Goal: Task Accomplishment & Management: Use online tool/utility

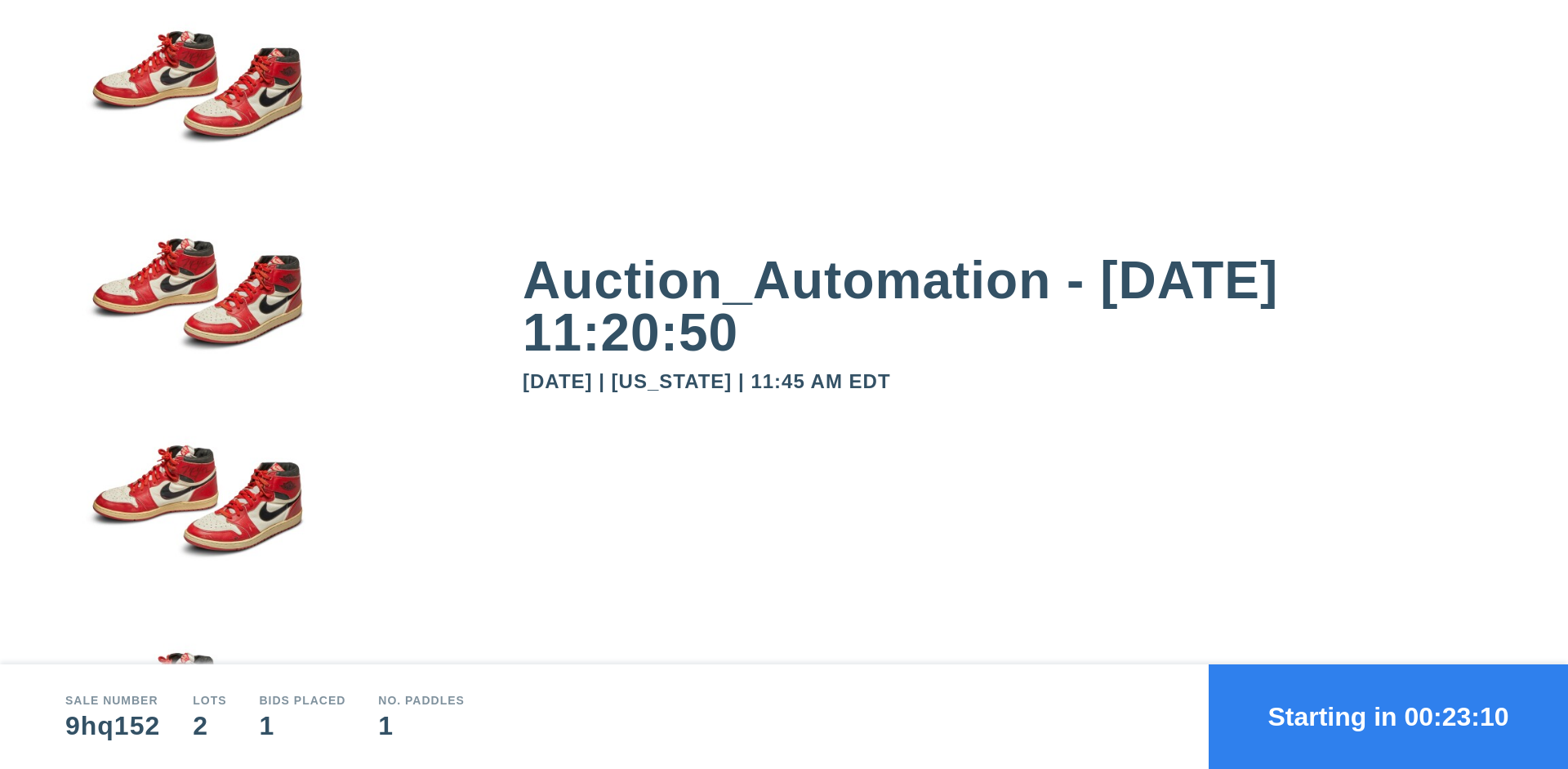
click at [1388, 717] on button "Starting in 00:23:10" at bounding box center [1388, 717] width 360 height 104
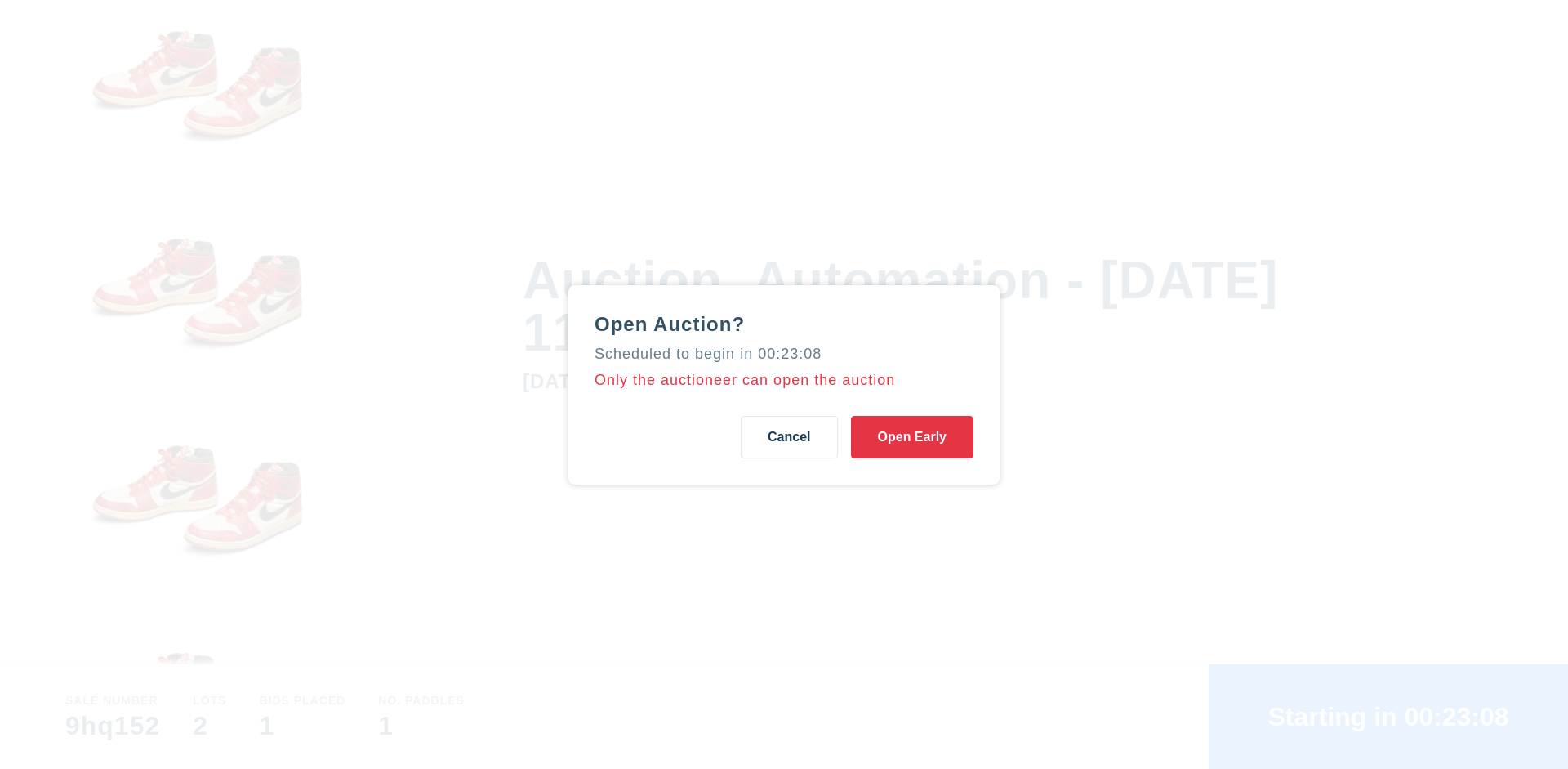
click at [912, 436] on button "Open Early" at bounding box center [912, 437] width 123 height 43
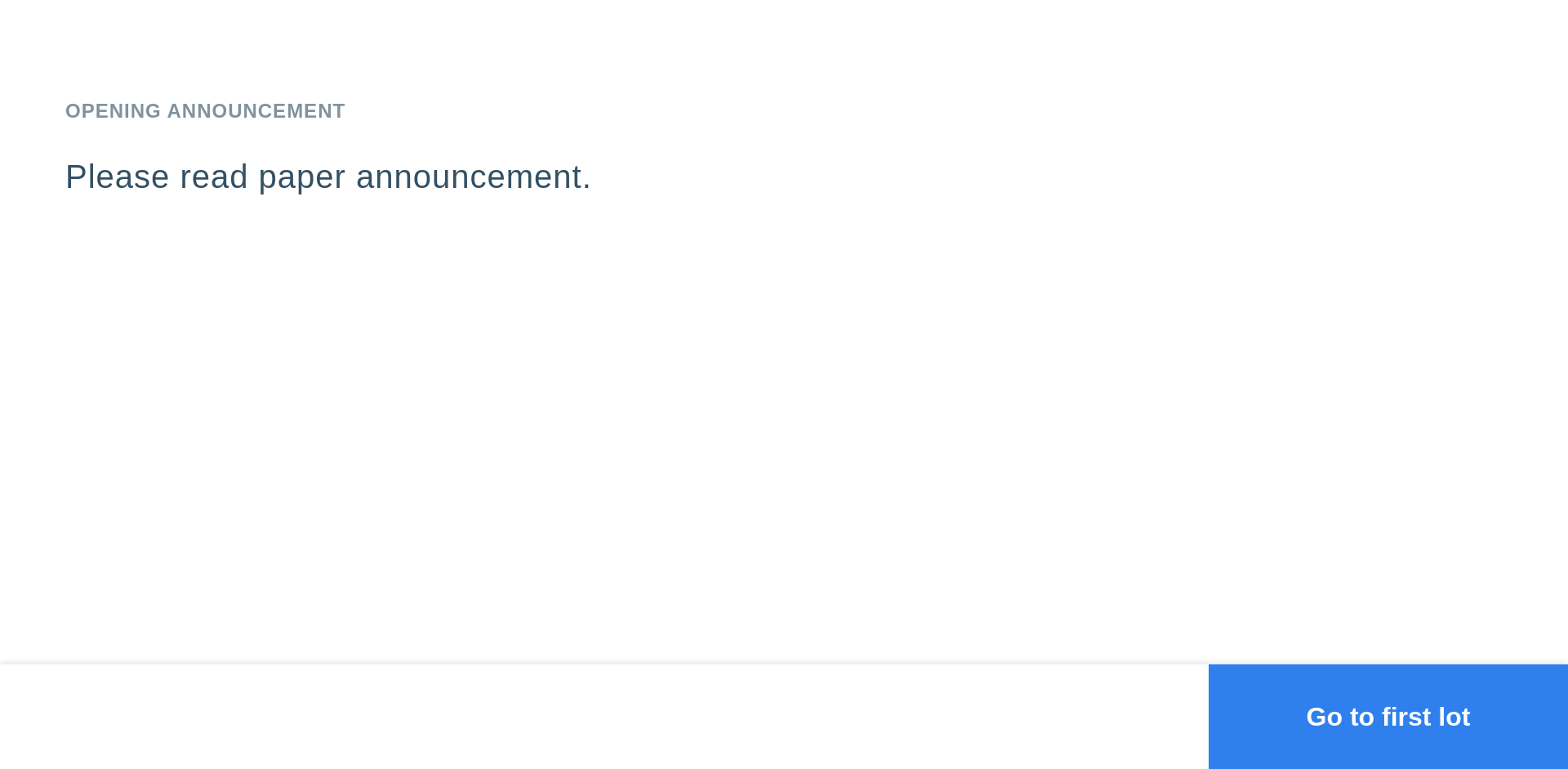
click at [1388, 717] on button "Go to first lot" at bounding box center [1388, 717] width 360 height 104
